Goal: Check status: Check status

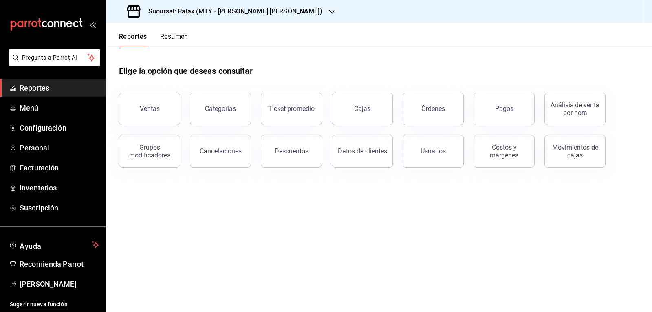
click at [156, 104] on button "Ventas" at bounding box center [149, 109] width 61 height 33
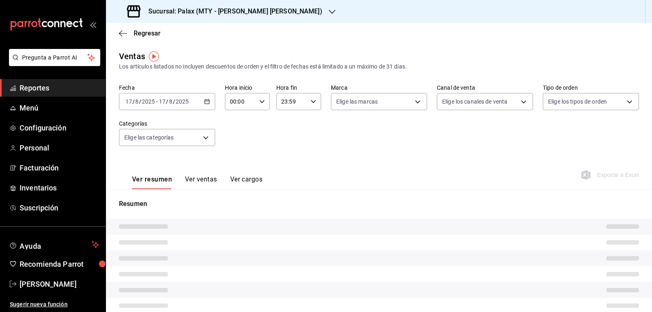
type input "07:00"
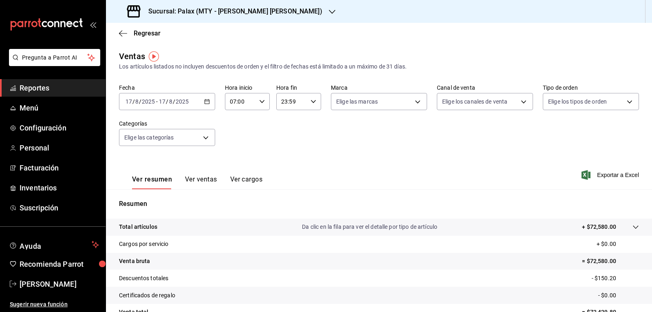
click at [196, 11] on h3 "Sucursal: Palax (MTY - [PERSON_NAME] [PERSON_NAME])" at bounding box center [232, 12] width 181 height 10
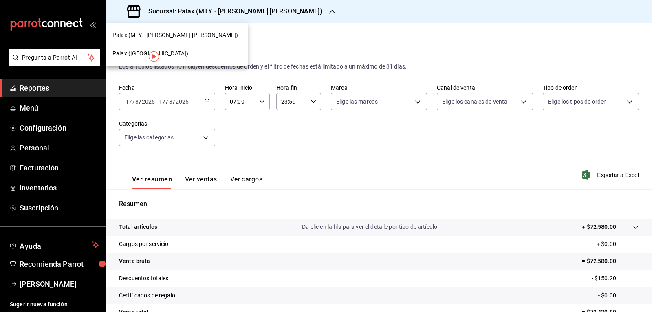
click at [134, 51] on span "Palax ([GEOGRAPHIC_DATA])" at bounding box center [150, 53] width 76 height 9
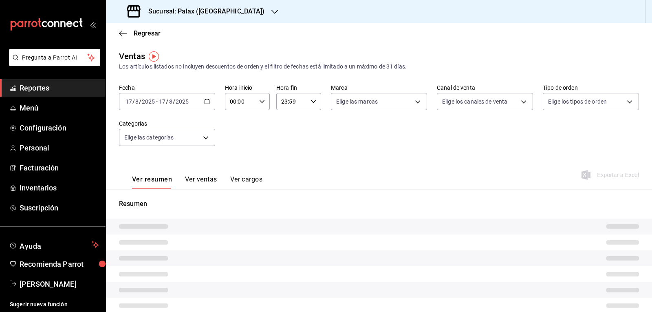
type input "07:00"
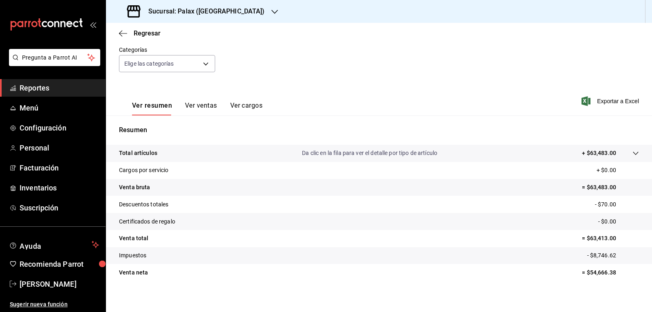
scroll to position [79, 0]
